Goal: Task Accomplishment & Management: Use online tool/utility

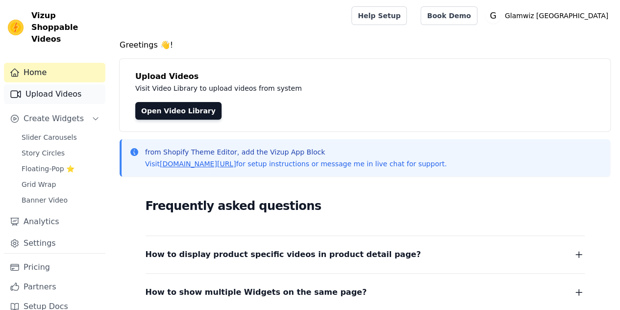
click at [65, 85] on link "Upload Videos" at bounding box center [54, 94] width 101 height 20
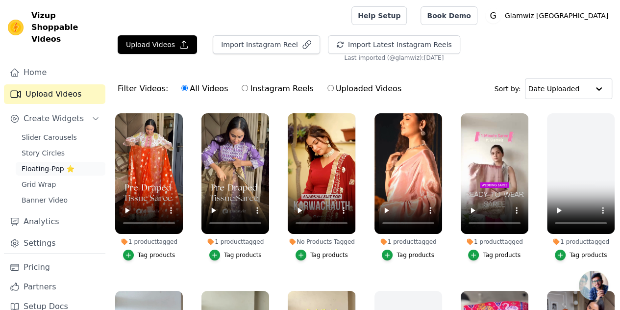
click at [36, 164] on span "Floating-Pop ⭐" at bounding box center [48, 169] width 53 height 10
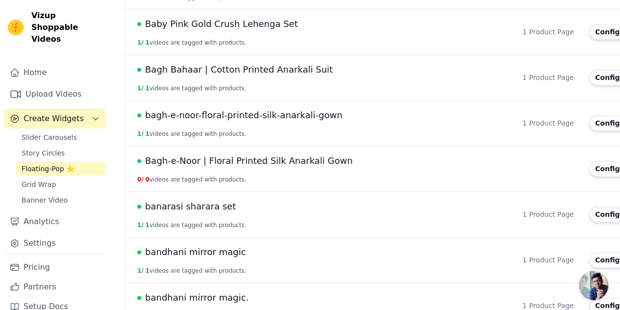
scroll to position [1083, 0]
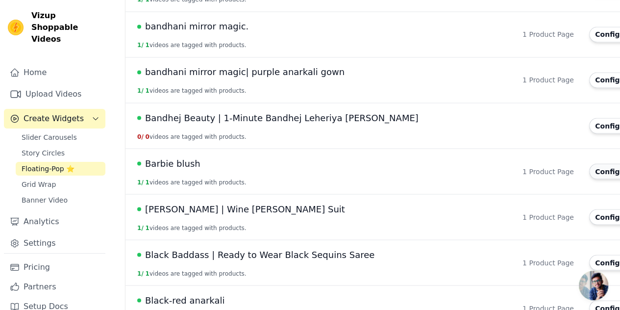
drag, startPoint x: 509, startPoint y: 166, endPoint x: 521, endPoint y: 158, distance: 13.7
click at [583, 158] on td "Configure Widget" at bounding box center [631, 171] width 97 height 46
click at [589, 164] on button "Configure Widget" at bounding box center [628, 172] width 79 height 16
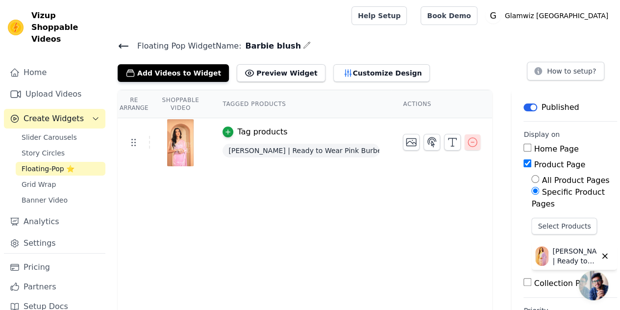
click at [464, 140] on button "button" at bounding box center [472, 142] width 16 height 16
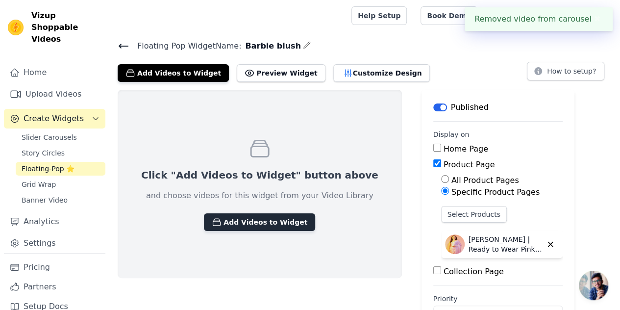
click at [211, 218] on button "Add Videos to Widget" at bounding box center [259, 222] width 111 height 18
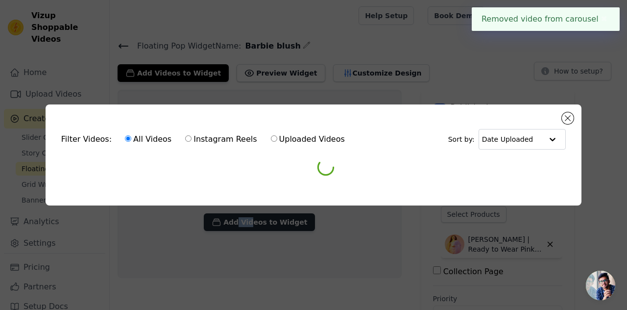
click at [211, 218] on div "Filter Videos: All Videos Instagram Reels Uploaded Videos Sort by: Date Uploade…" at bounding box center [314, 155] width 596 height 132
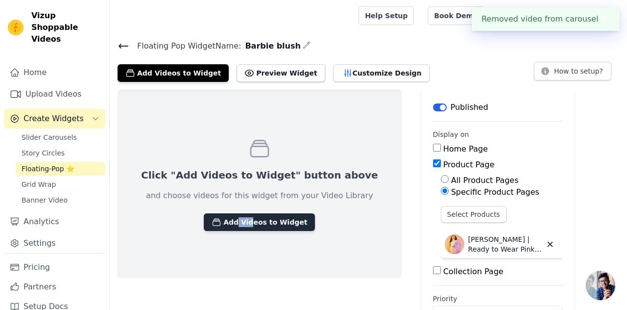
click at [211, 218] on button "Add Videos to Widget" at bounding box center [259, 222] width 111 height 18
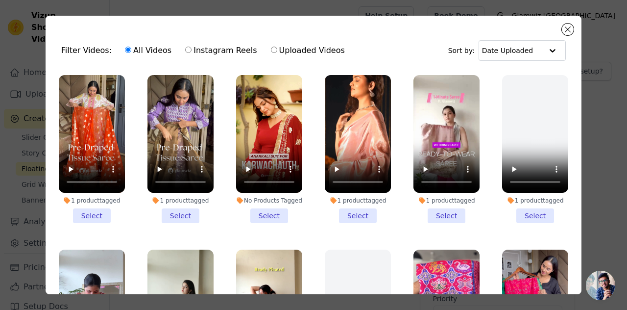
click at [562, 23] on div "Filter Videos: All Videos Instagram Reels Uploaded Videos Sort by: Date Uploade…" at bounding box center [314, 155] width 536 height 278
click at [569, 28] on button "Close modal" at bounding box center [568, 30] width 12 height 12
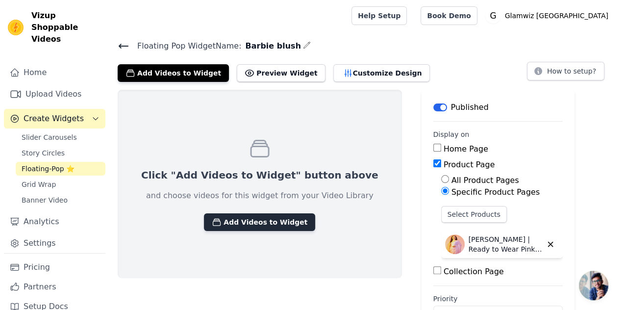
click at [216, 221] on button "Add Videos to Widget" at bounding box center [259, 222] width 111 height 18
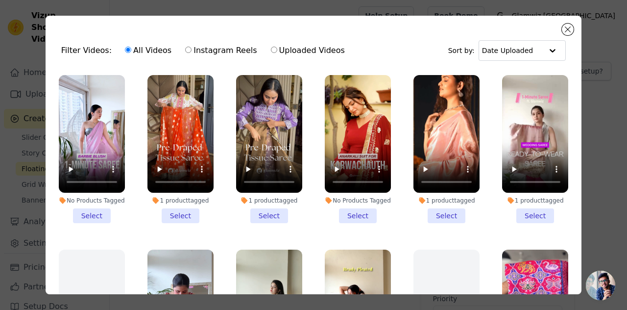
click at [101, 202] on li "No Products Tagged Select" at bounding box center [92, 149] width 66 height 148
click at [0, 0] on input "No Products Tagged Select" at bounding box center [0, 0] width 0 height 0
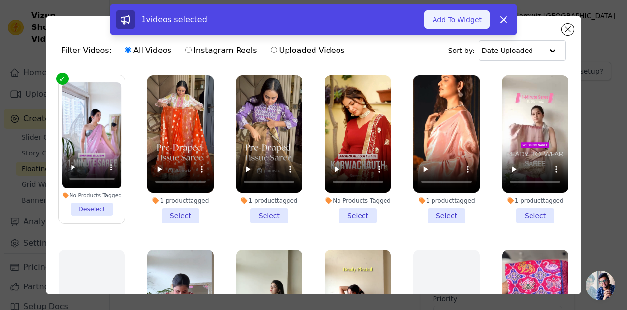
click at [447, 16] on button "Add To Widget" at bounding box center [457, 19] width 66 height 19
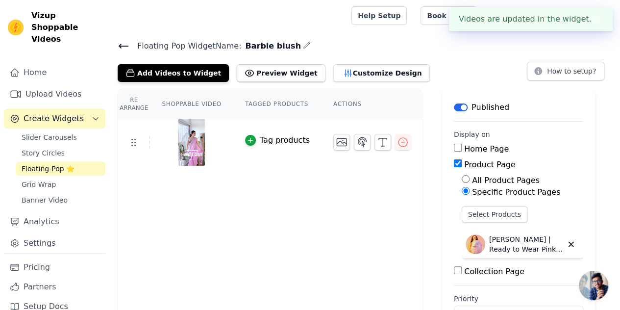
click at [602, 22] on button "✖" at bounding box center [596, 19] width 11 height 12
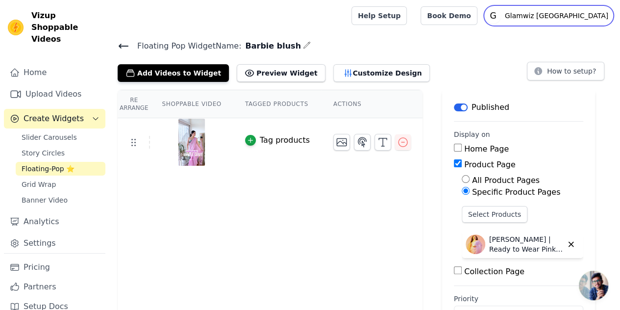
click at [598, 24] on p "Glamwiz [GEOGRAPHIC_DATA]" at bounding box center [556, 16] width 111 height 18
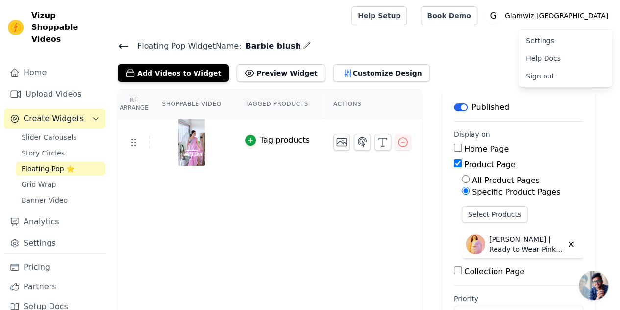
click at [238, 139] on td "Tag products" at bounding box center [277, 142] width 88 height 48
click at [248, 138] on icon "button" at bounding box center [250, 140] width 4 height 4
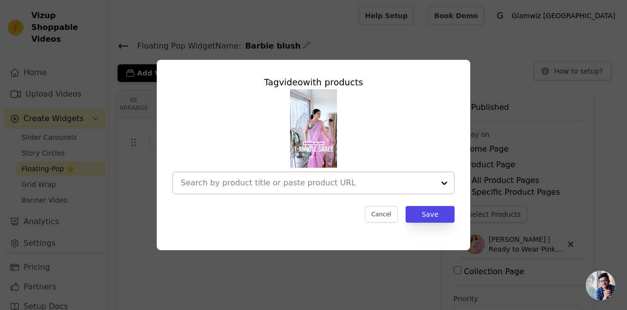
click at [241, 181] on input "text" at bounding box center [308, 183] width 254 height 12
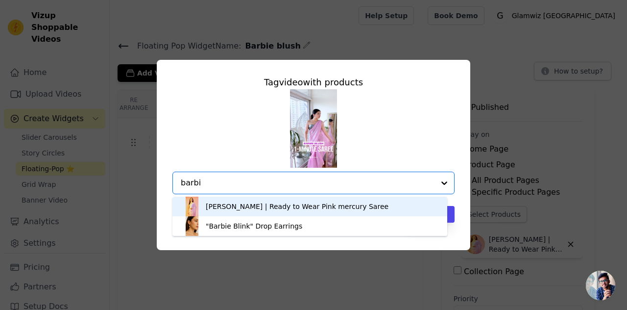
type input "barbie"
click at [238, 205] on div "Barbie Blush | Ready to Wear Pink mercury Saree" at bounding box center [297, 206] width 183 height 10
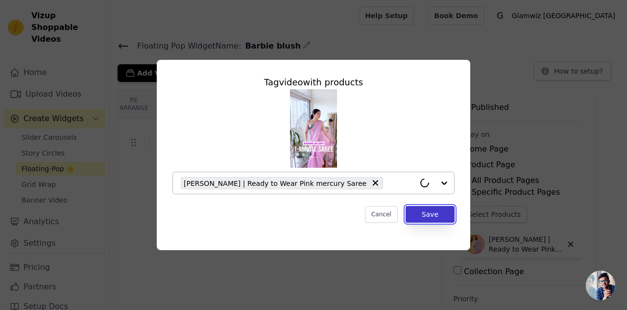
click at [423, 216] on button "Save" at bounding box center [430, 214] width 49 height 17
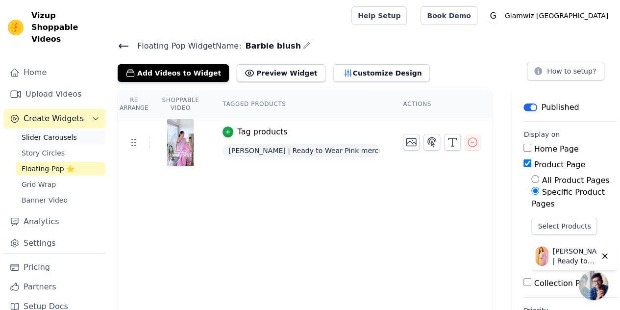
click at [43, 132] on span "Slider Carousels" at bounding box center [49, 137] width 55 height 10
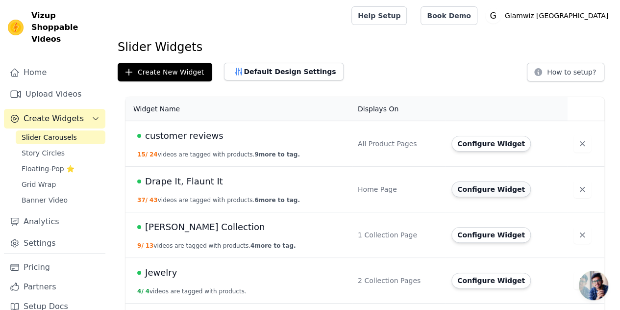
click at [470, 186] on button "Configure Widget" at bounding box center [490, 189] width 79 height 16
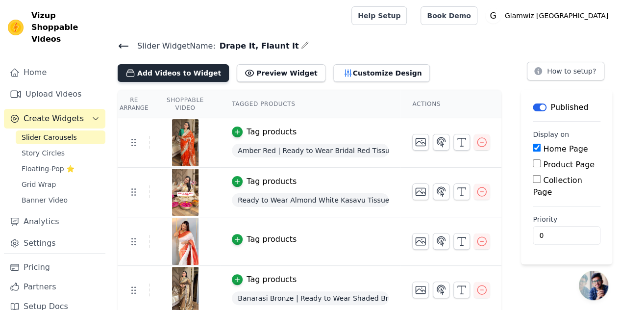
click at [169, 72] on button "Add Videos to Widget" at bounding box center [173, 73] width 111 height 18
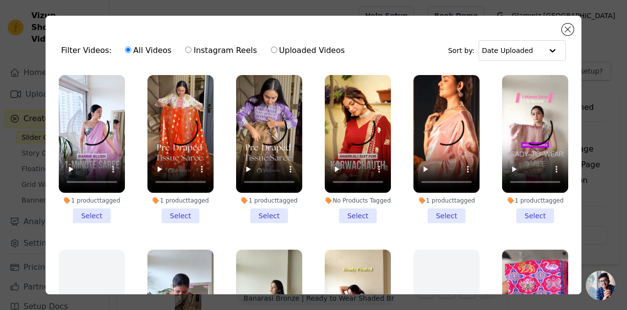
click at [98, 205] on li "1 product tagged Select" at bounding box center [92, 149] width 66 height 148
click at [0, 0] on input "1 product tagged Select" at bounding box center [0, 0] width 0 height 0
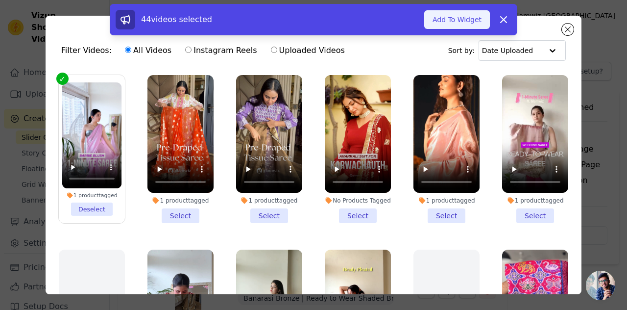
click at [447, 22] on button "Add To Widget" at bounding box center [457, 19] width 66 height 19
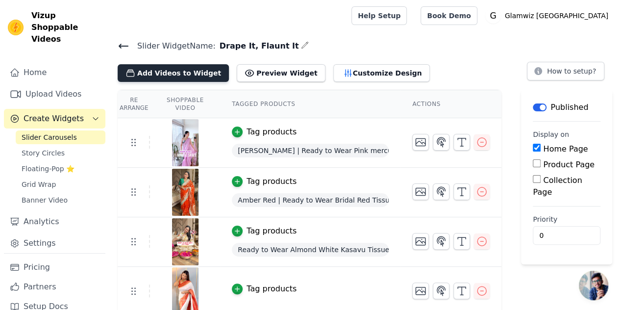
click at [139, 64] on button "Add Videos to Widget" at bounding box center [173, 73] width 111 height 18
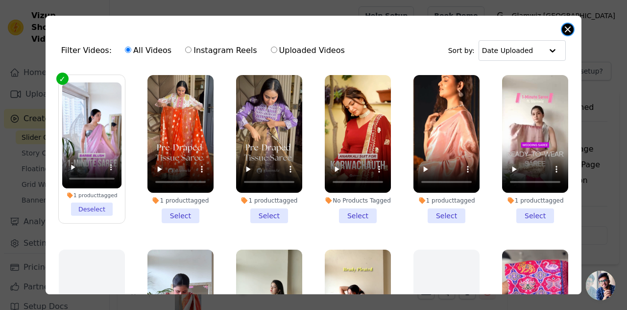
click at [565, 29] on button "Close modal" at bounding box center [568, 30] width 12 height 12
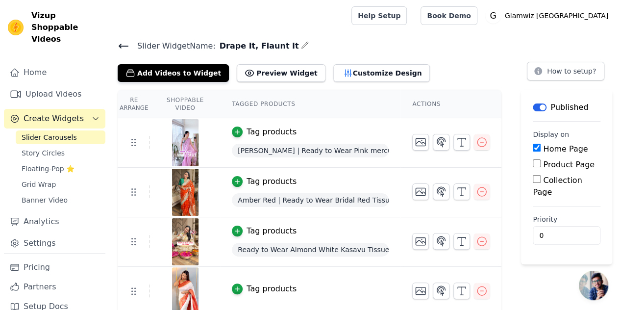
click at [50, 132] on span "Slider Carousels" at bounding box center [49, 137] width 55 height 10
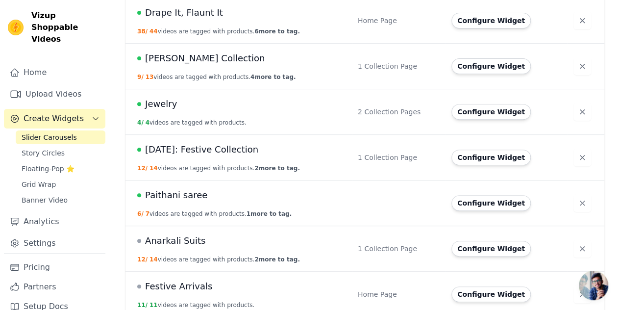
scroll to position [177, 0]
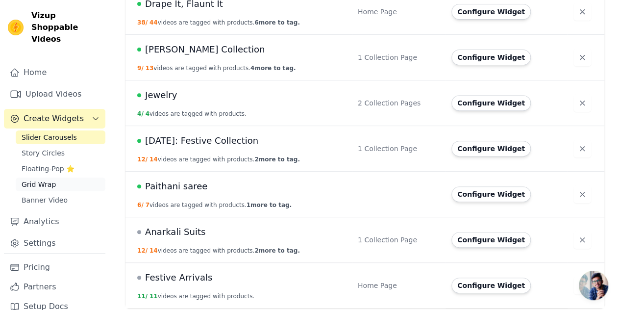
click at [55, 177] on link "Grid Wrap" at bounding box center [61, 184] width 90 height 14
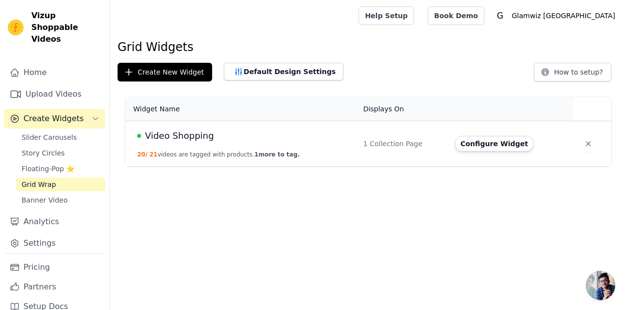
click at [217, 142] on div "Video Shopping" at bounding box center [244, 136] width 214 height 14
click at [169, 135] on span "Video Shopping" at bounding box center [179, 136] width 69 height 14
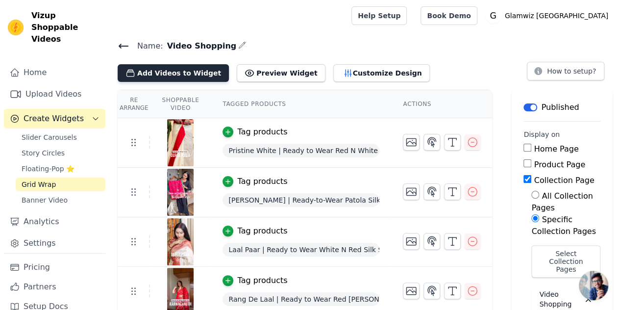
click at [169, 64] on button "Add Videos to Widget" at bounding box center [173, 73] width 111 height 18
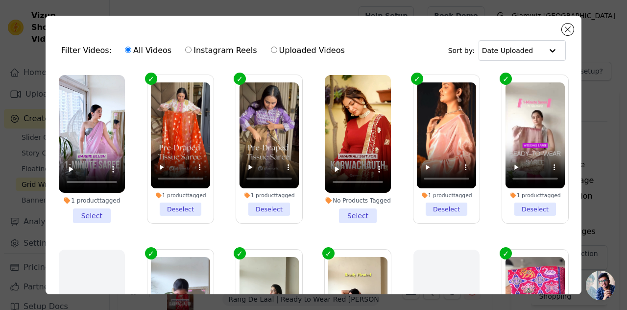
click at [93, 219] on div "1 product tagged Select" at bounding box center [91, 149] width 77 height 159
click at [99, 213] on li "1 product tagged Select" at bounding box center [92, 149] width 66 height 148
click at [0, 0] on input "1 product tagged Select" at bounding box center [0, 0] width 0 height 0
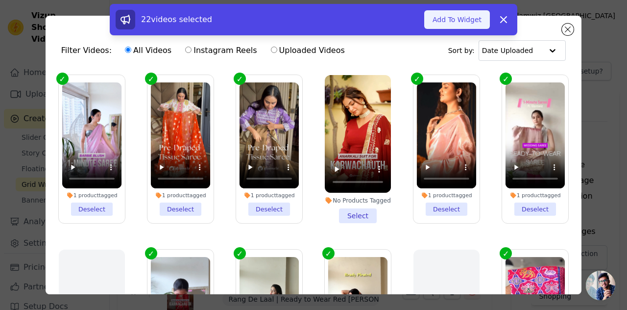
click at [457, 19] on button "Add To Widget" at bounding box center [457, 19] width 66 height 19
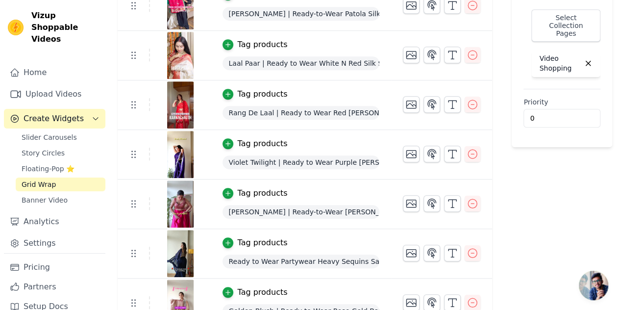
scroll to position [272, 0]
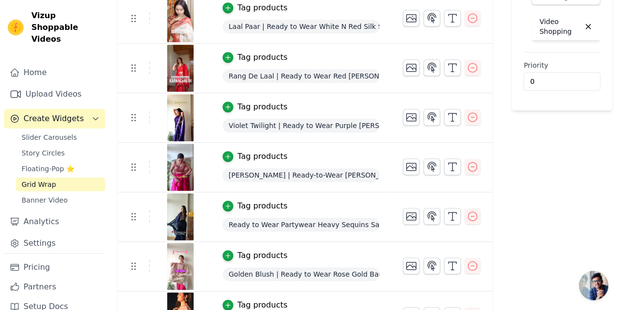
click at [186, 171] on img at bounding box center [180, 167] width 27 height 47
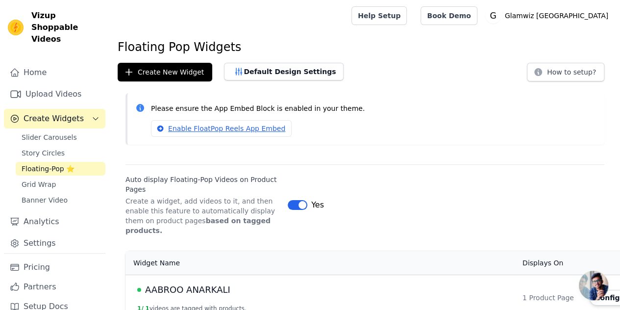
scroll to position [5, 0]
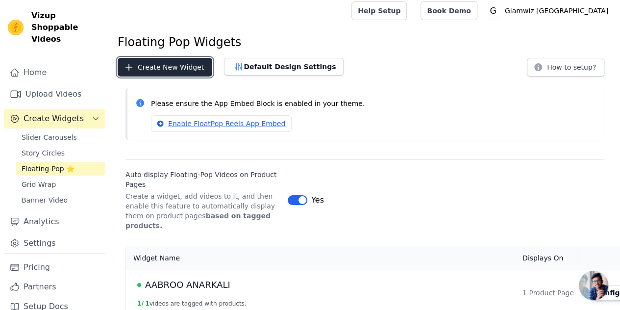
click at [147, 73] on button "Create New Widget" at bounding box center [165, 67] width 95 height 19
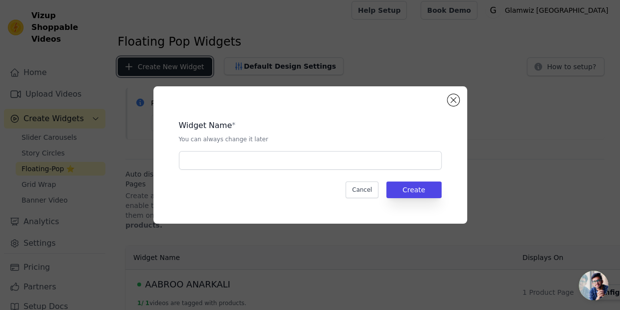
scroll to position [0, 0]
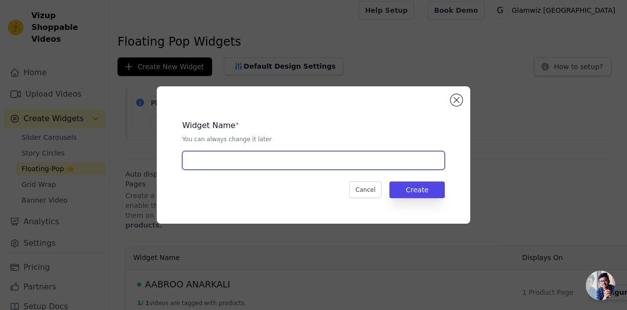
click at [232, 151] on input "text" at bounding box center [313, 160] width 263 height 19
type input "r"
type input "Red tissue"
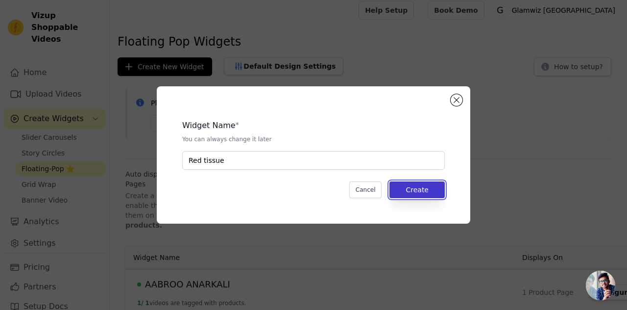
click at [424, 192] on button "Create" at bounding box center [416, 189] width 55 height 17
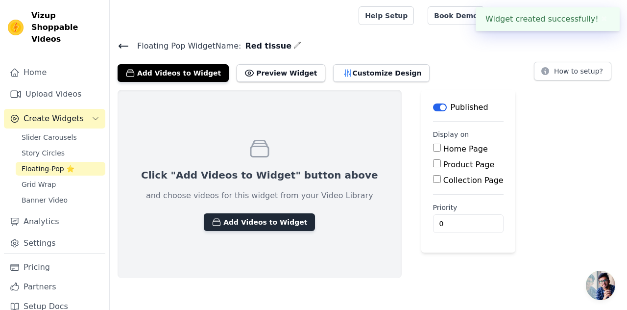
click at [239, 216] on button "Add Videos to Widget" at bounding box center [259, 222] width 111 height 18
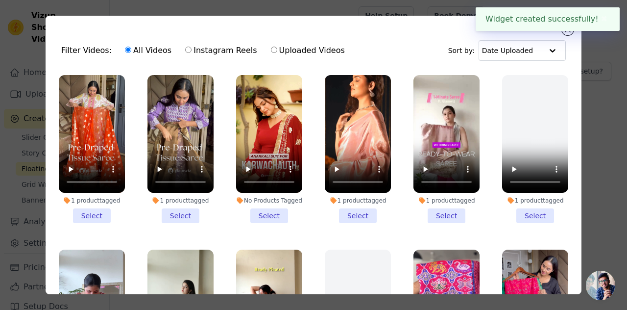
click at [96, 213] on li "1 product tagged Select" at bounding box center [92, 149] width 66 height 148
click at [0, 0] on input "1 product tagged Select" at bounding box center [0, 0] width 0 height 0
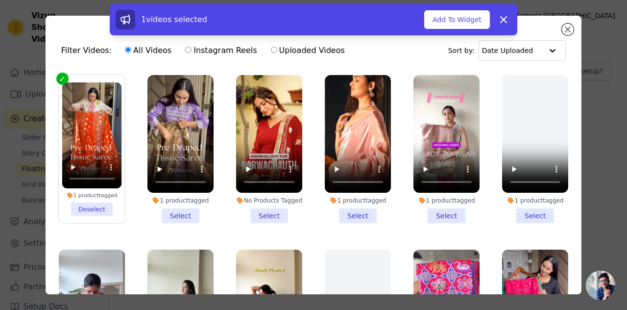
click at [457, 30] on div "1 videos selected Add To Widget Dismiss" at bounding box center [314, 19] width 408 height 31
click at [459, 22] on button "Add To Widget" at bounding box center [457, 19] width 66 height 19
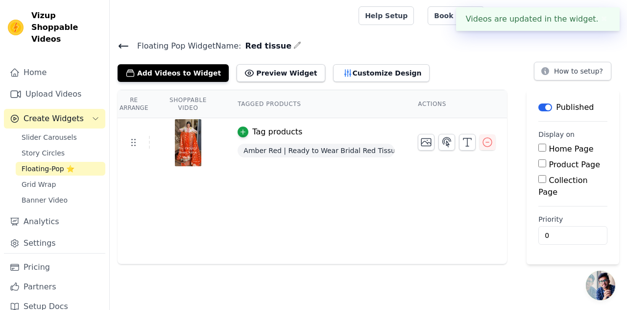
click at [540, 161] on input "Product Page" at bounding box center [542, 163] width 8 height 8
checkbox input "true"
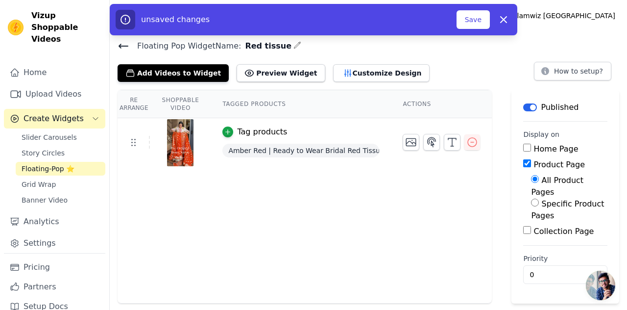
click at [539, 199] on label "Specific Product Pages" at bounding box center [567, 209] width 73 height 21
click at [539, 198] on input "Specific Product Pages" at bounding box center [535, 202] width 8 height 8
radio input "true"
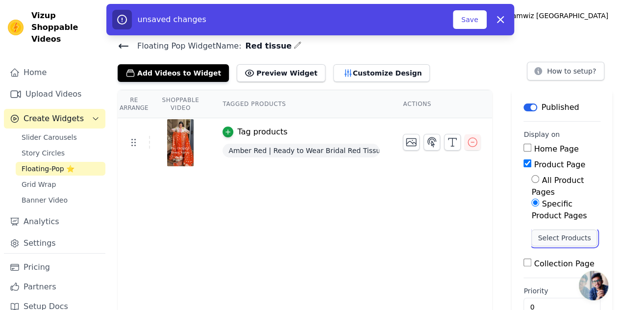
click at [545, 229] on button "Select Products" at bounding box center [564, 237] width 66 height 17
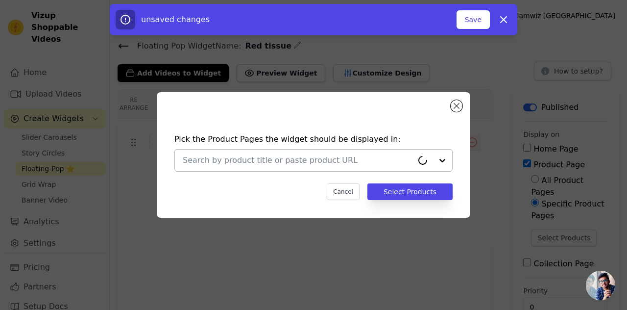
click at [211, 167] on div at bounding box center [298, 160] width 230 height 22
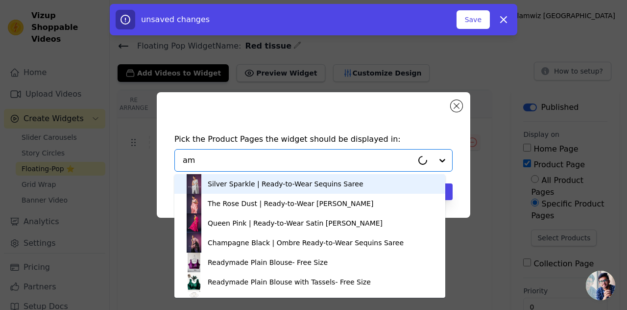
type input "amb"
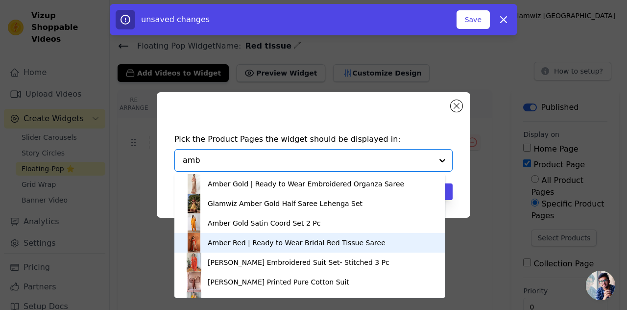
click at [216, 240] on div "Amber Red | Ready to Wear Bridal Red Tissue Saree" at bounding box center [297, 243] width 178 height 10
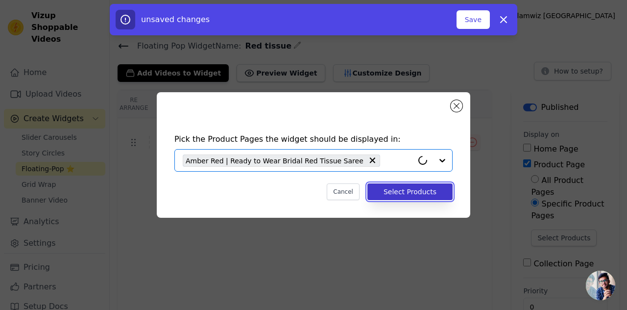
click at [410, 191] on button "Select Products" at bounding box center [409, 191] width 85 height 17
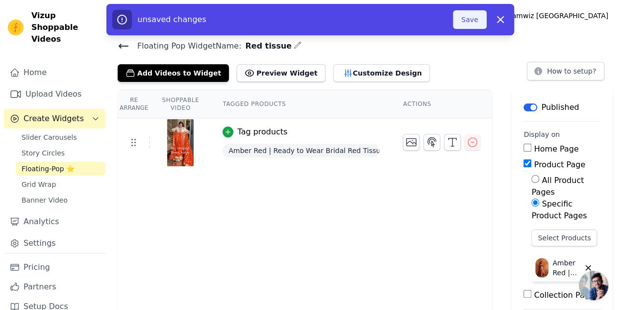
click at [475, 12] on div "unsaved changes Save Dismiss" at bounding box center [310, 19] width 408 height 31
click at [475, 12] on button "Save" at bounding box center [469, 19] width 33 height 19
click at [462, 16] on button "Save" at bounding box center [469, 19] width 33 height 19
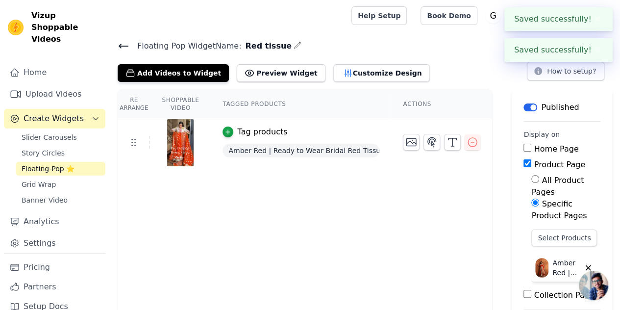
click at [52, 164] on span "Floating-Pop ⭐" at bounding box center [48, 169] width 53 height 10
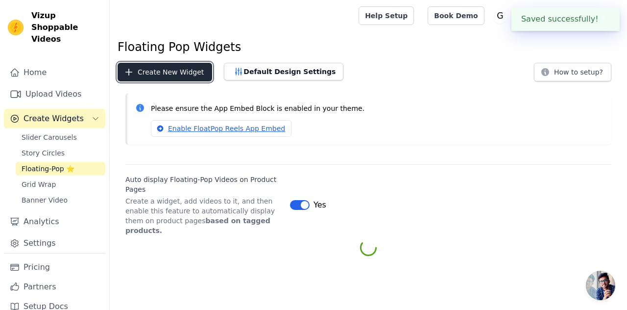
click at [141, 71] on button "Create New Widget" at bounding box center [165, 72] width 95 height 19
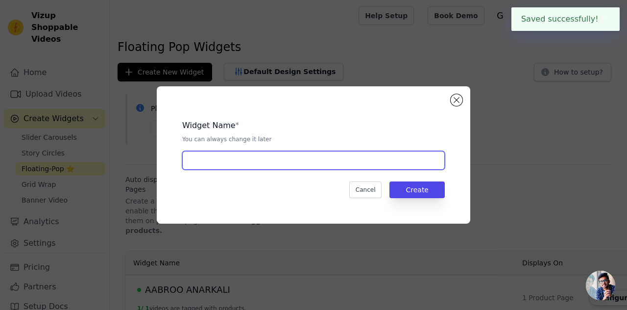
click at [223, 151] on input "text" at bounding box center [313, 160] width 263 height 19
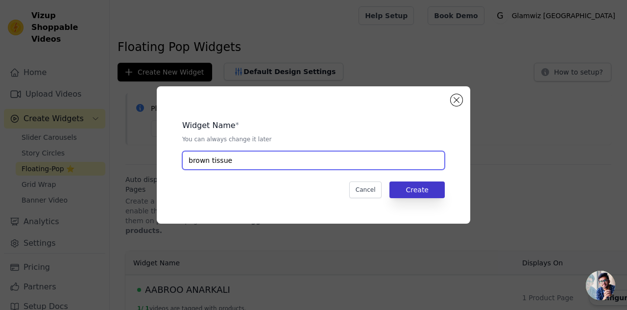
type input "brown tissue"
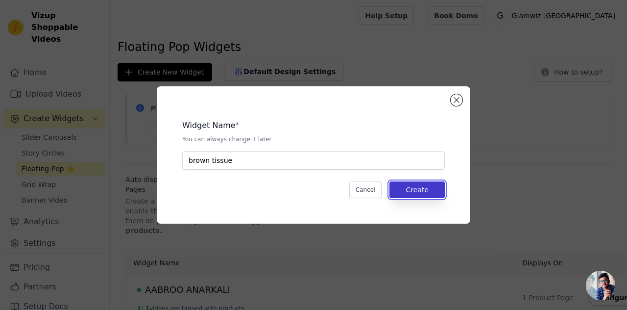
click at [410, 189] on button "Create" at bounding box center [416, 189] width 55 height 17
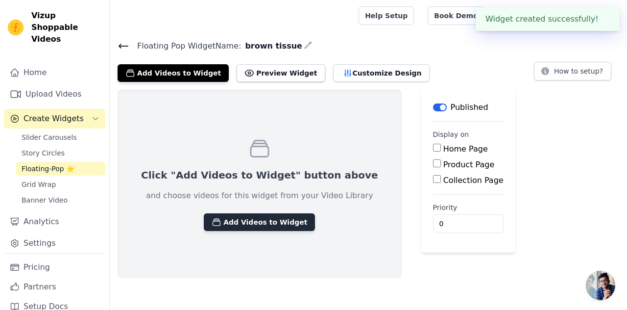
click at [234, 215] on button "Add Videos to Widget" at bounding box center [259, 222] width 111 height 18
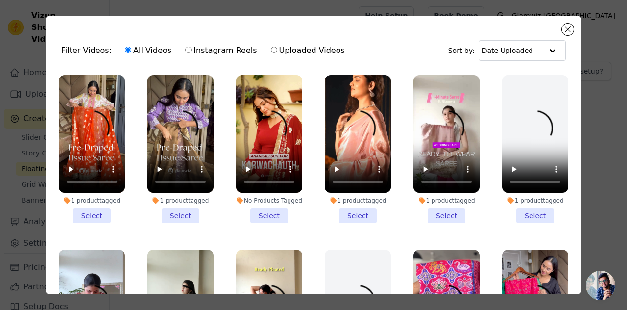
click at [177, 206] on li "1 product tagged Select" at bounding box center [180, 149] width 66 height 148
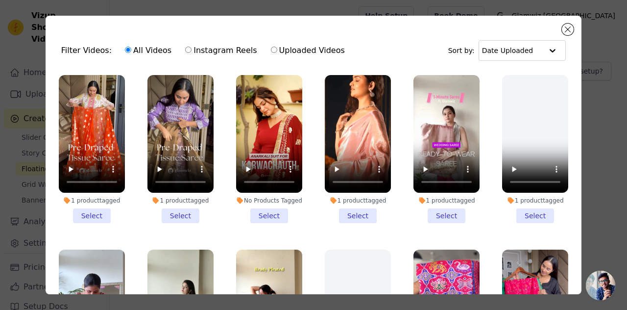
click at [0, 0] on input "1 product tagged Select" at bounding box center [0, 0] width 0 height 0
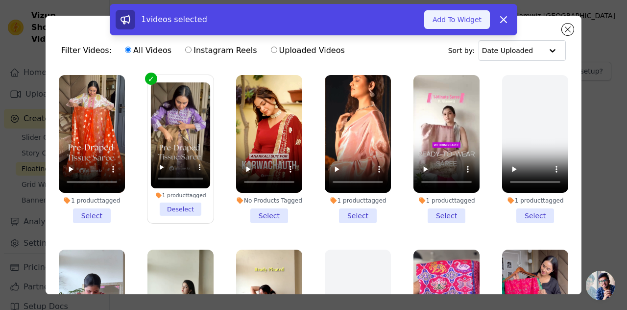
click at [454, 17] on button "Add To Widget" at bounding box center [457, 19] width 66 height 19
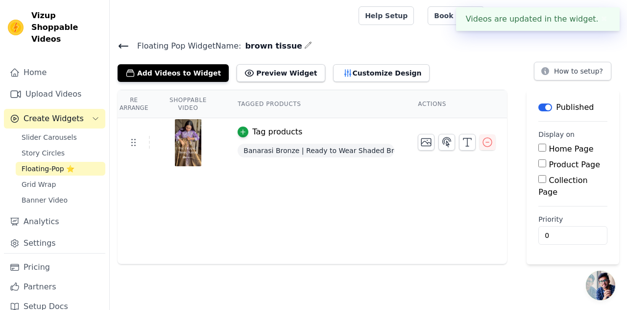
click at [566, 161] on label "Product Page" at bounding box center [574, 164] width 51 height 9
click at [546, 161] on input "Product Page" at bounding box center [542, 163] width 8 height 8
checkbox input "true"
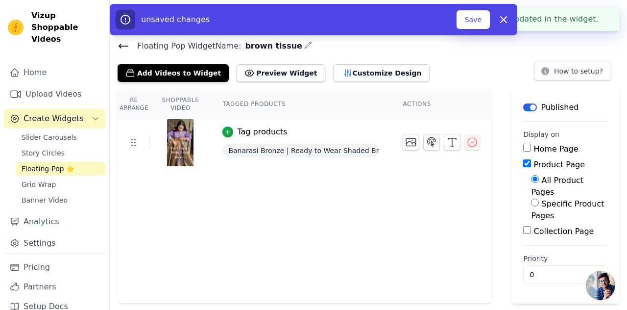
click at [536, 199] on label "Specific Product Pages" at bounding box center [567, 209] width 73 height 21
click at [536, 198] on input "Specific Product Pages" at bounding box center [535, 202] width 8 height 8
radio input "true"
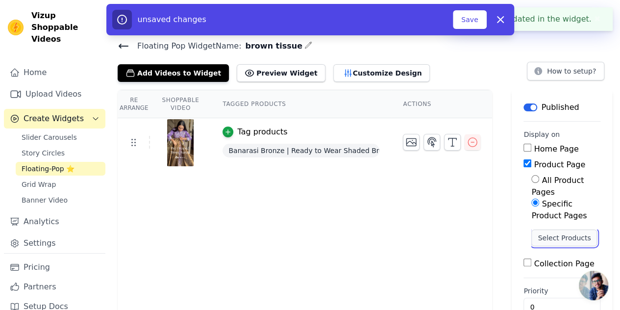
click at [536, 229] on button "Select Products" at bounding box center [564, 237] width 66 height 17
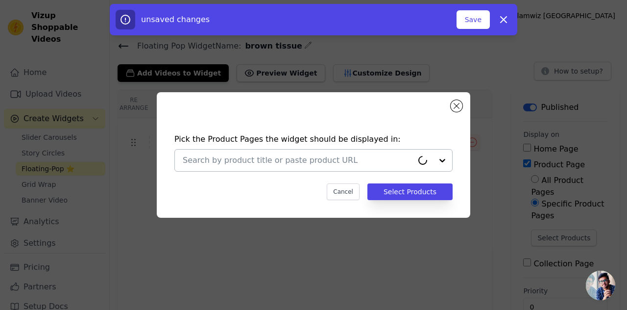
click at [216, 150] on div at bounding box center [298, 160] width 230 height 22
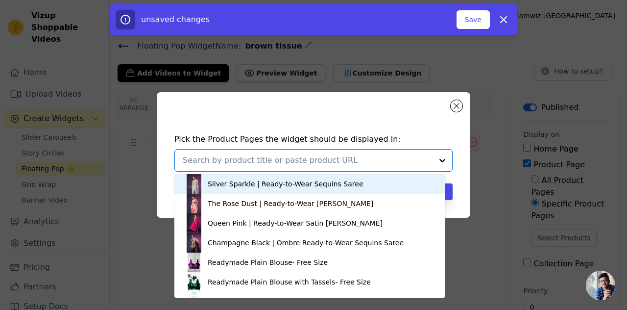
click at [218, 155] on input "text" at bounding box center [308, 160] width 250 height 12
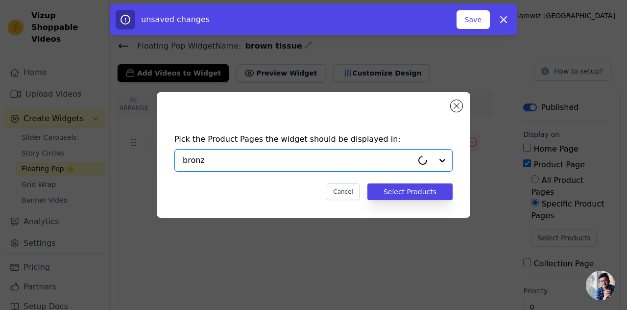
type input "bronze"
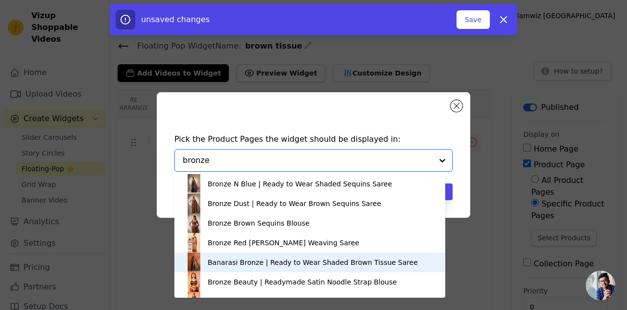
click at [221, 265] on div "Banarasi Bronze | Ready to Wear Shaded Brown Tissue Saree" at bounding box center [313, 262] width 210 height 10
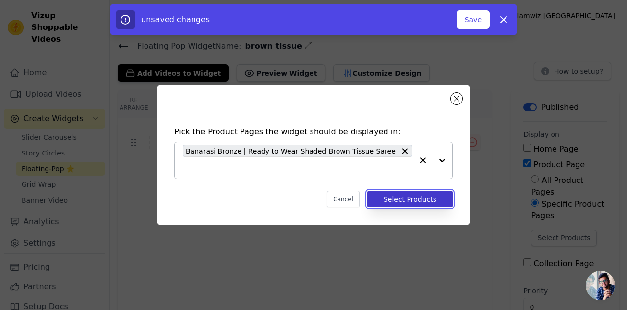
click at [446, 191] on button "Select Products" at bounding box center [409, 199] width 85 height 17
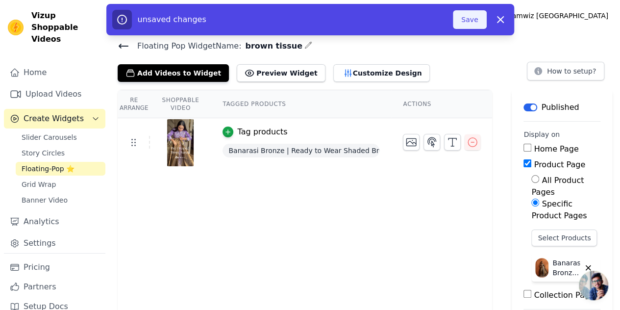
click at [462, 21] on button "Save" at bounding box center [469, 19] width 33 height 19
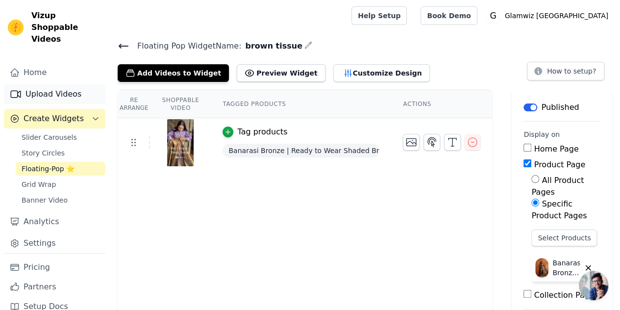
click at [31, 87] on link "Upload Videos" at bounding box center [54, 94] width 101 height 20
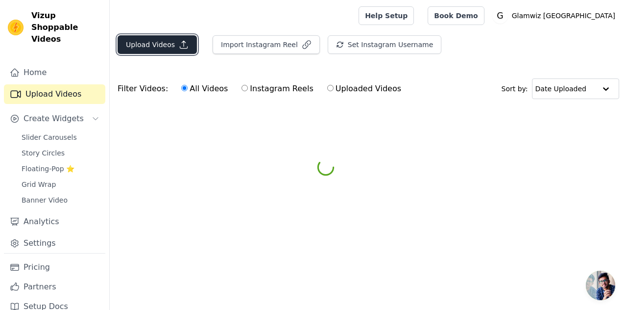
click at [158, 44] on button "Upload Videos" at bounding box center [157, 44] width 79 height 19
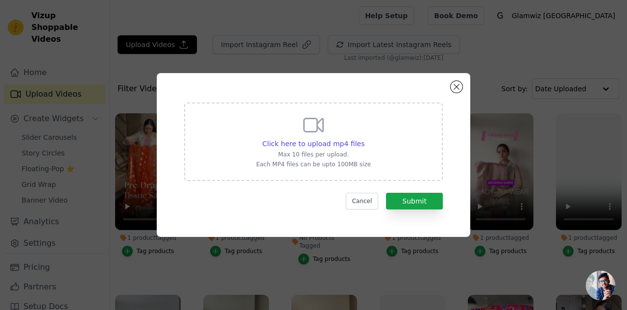
click at [334, 130] on div "Click here to upload mp4 files Max 10 files per upload. Each MP4 files can be u…" at bounding box center [313, 140] width 115 height 55
click at [364, 138] on input "Click here to upload mp4 files Max 10 files per upload. Each MP4 files can be u…" at bounding box center [364, 138] width 0 height 0
type input "C:\fakepath\barbie blush.mp4"
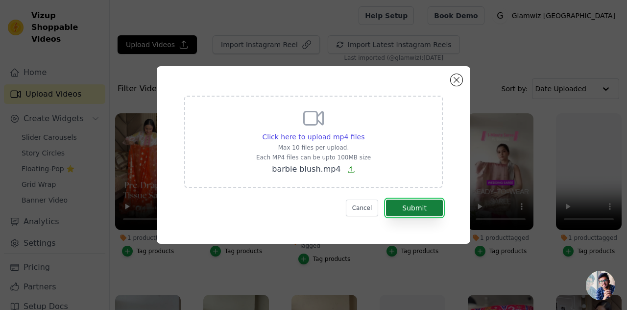
click at [432, 212] on button "Submit" at bounding box center [414, 207] width 57 height 17
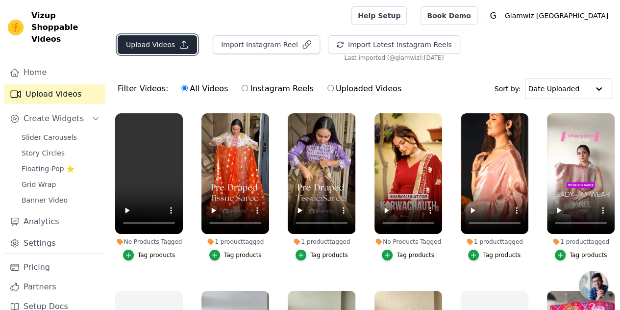
click at [143, 41] on button "Upload Videos" at bounding box center [157, 44] width 79 height 19
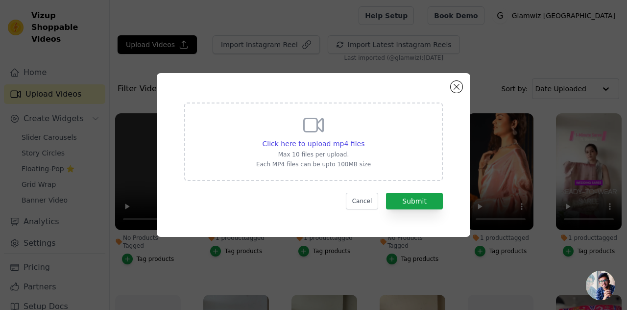
click at [336, 158] on div "Click here to upload mp4 files Max 10 files per upload. Each MP4 files can be u…" at bounding box center [313, 140] width 115 height 55
click at [364, 139] on input "Click here to upload mp4 files Max 10 files per upload. Each MP4 files can be u…" at bounding box center [364, 138] width 0 height 0
type input "C:\fakepath\Untitled design (4).mp4"
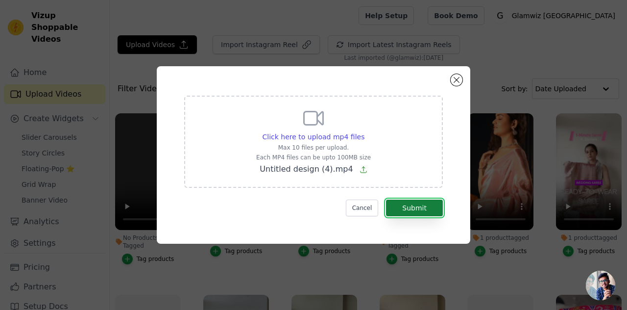
click at [406, 205] on button "Submit" at bounding box center [414, 207] width 57 height 17
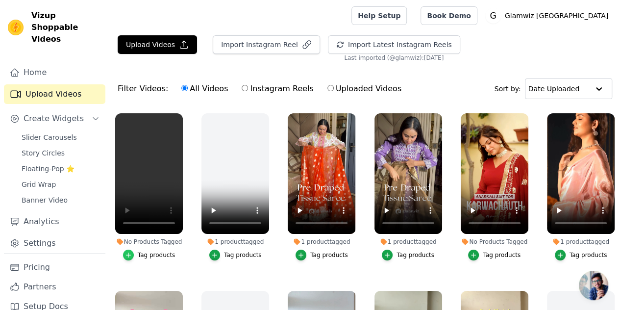
click at [126, 251] on icon "button" at bounding box center [128, 254] width 7 height 7
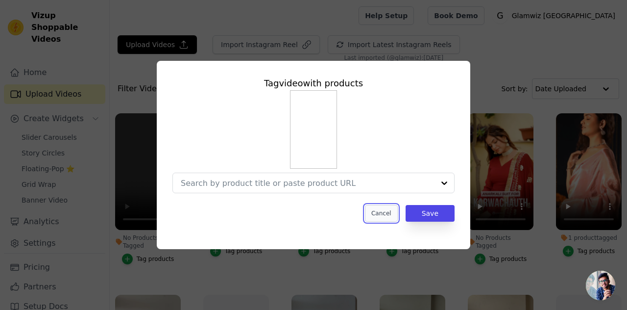
click at [385, 211] on button "Cancel" at bounding box center [381, 213] width 33 height 17
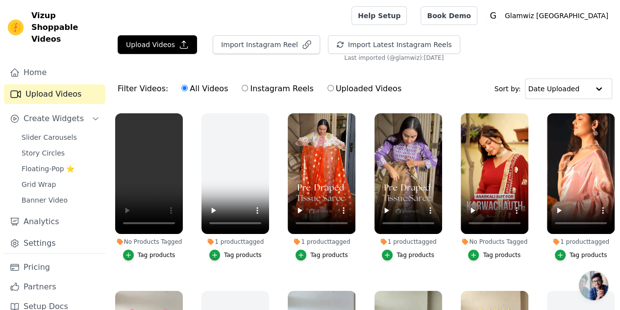
click at [178, 114] on form "Filter Videos: All Videos Instagram Reels Uploaded Videos Sort by: Date Uploade…" at bounding box center [365, 228] width 510 height 316
drag, startPoint x: 181, startPoint y: 106, endPoint x: 178, endPoint y: 114, distance: 7.9
click at [178, 114] on icon "button" at bounding box center [180, 115] width 7 height 7
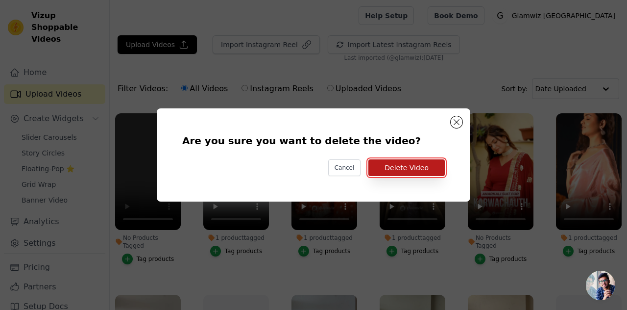
click at [395, 168] on button "Delete Video" at bounding box center [406, 167] width 76 height 17
